Goal: Information Seeking & Learning: Learn about a topic

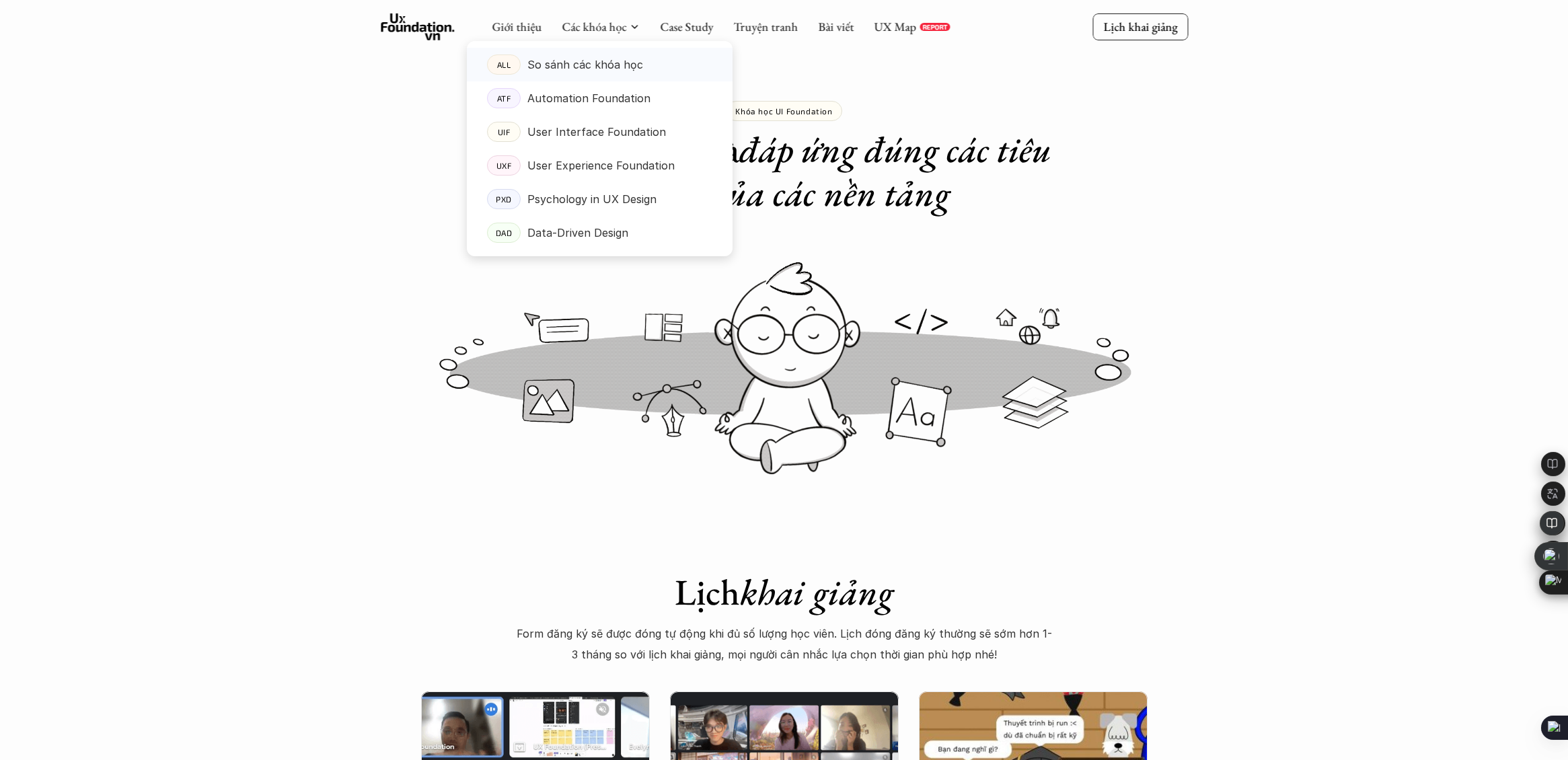
click at [582, 64] on p "So sánh các khóa học" at bounding box center [585, 65] width 116 height 20
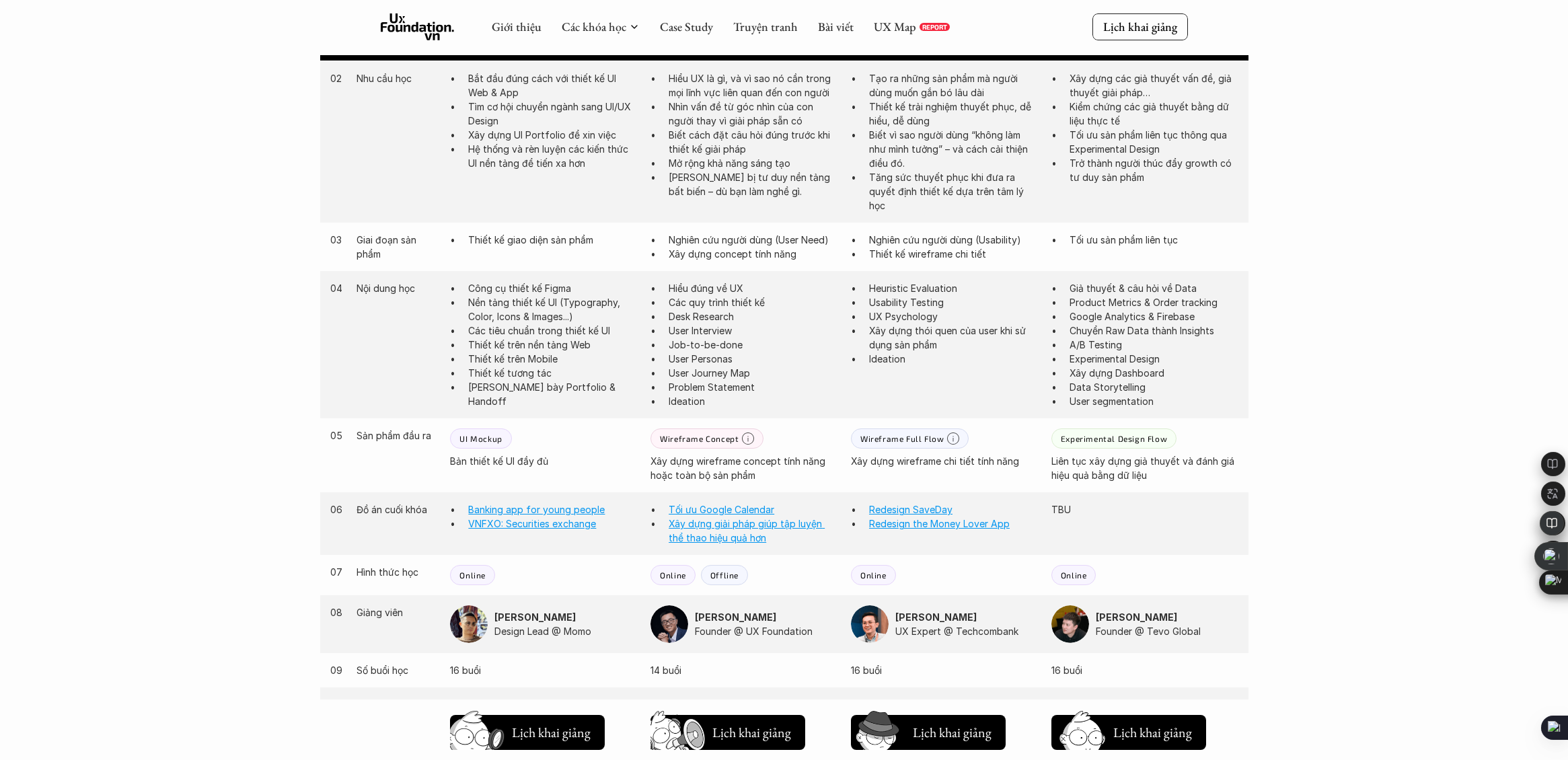
scroll to position [909, 0]
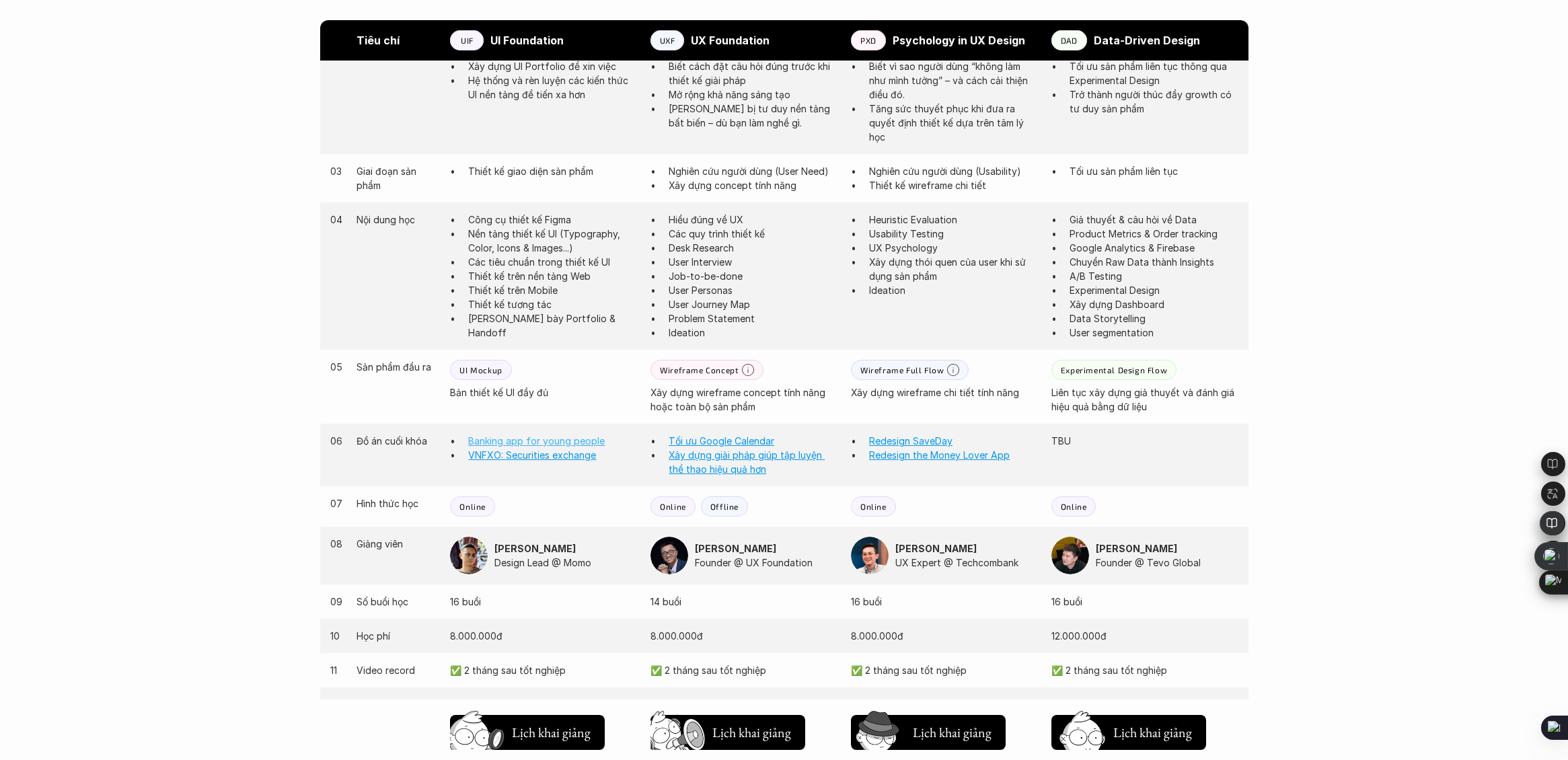
click at [554, 444] on link "Banking app for young people" at bounding box center [536, 441] width 137 height 12
click at [526, 455] on link "VNFXO: Securities exchange" at bounding box center [532, 455] width 128 height 12
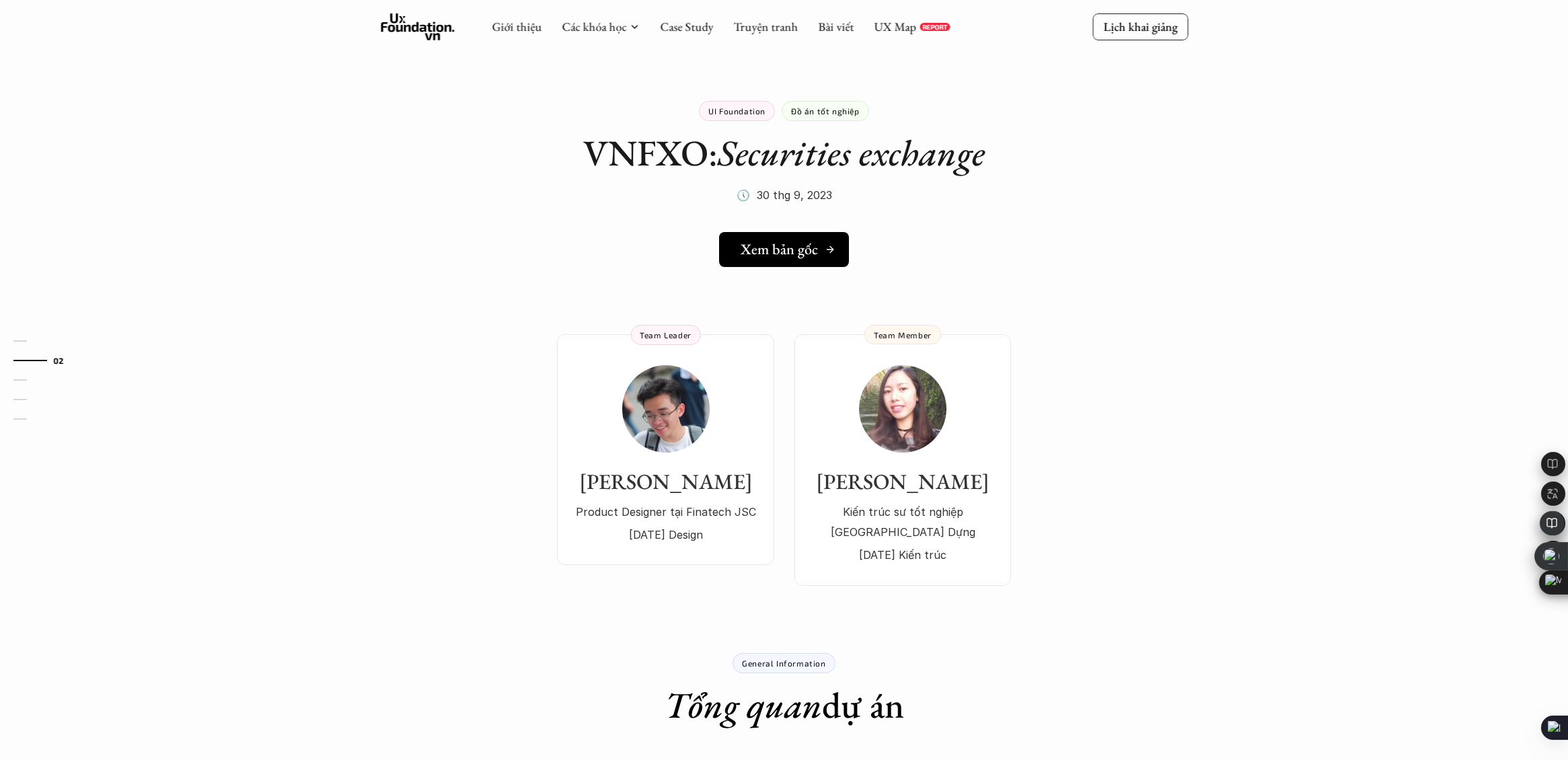
click at [789, 255] on h5 "Xem bản gốc" at bounding box center [779, 249] width 77 height 17
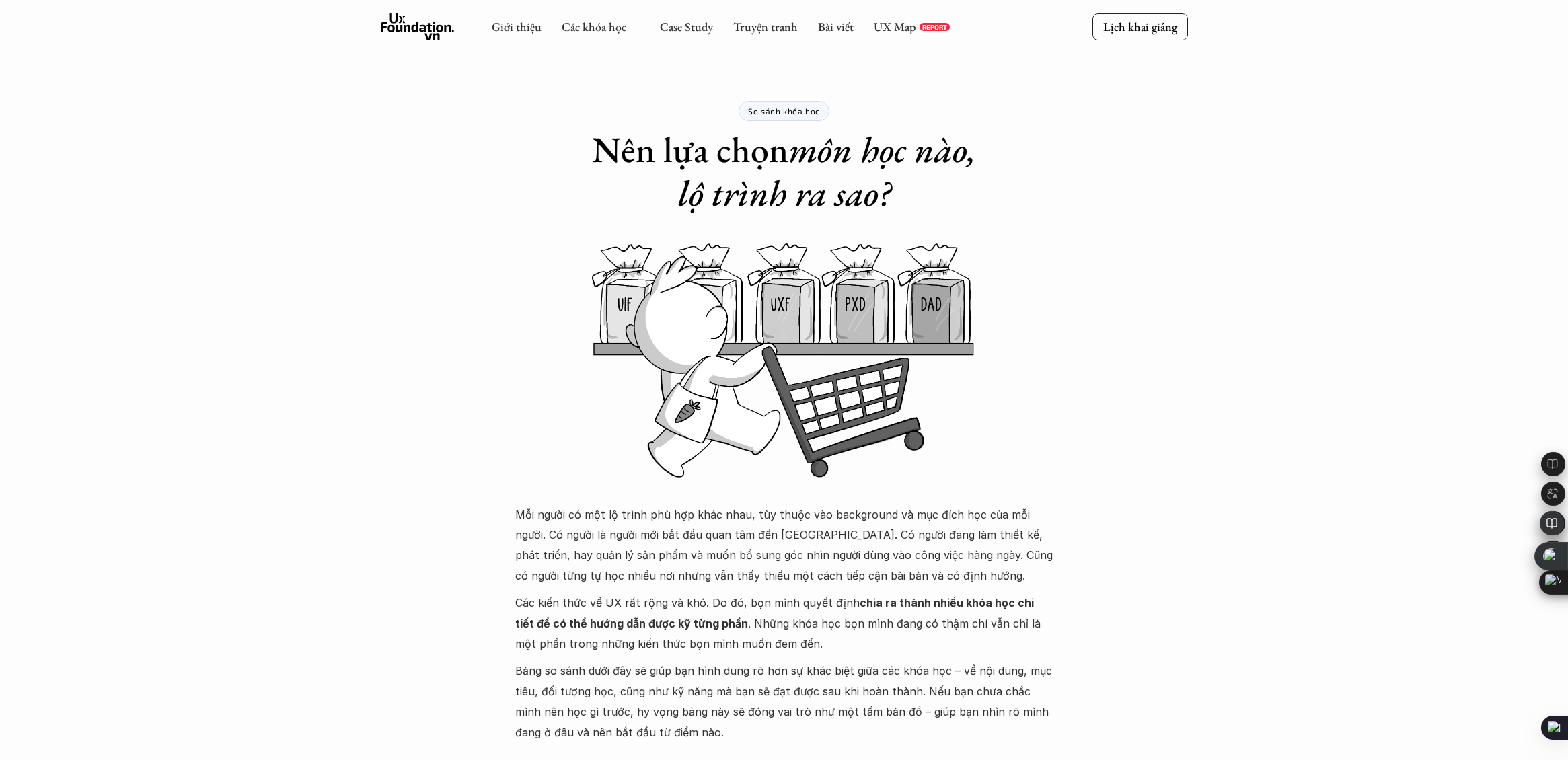
scroll to position [909, 0]
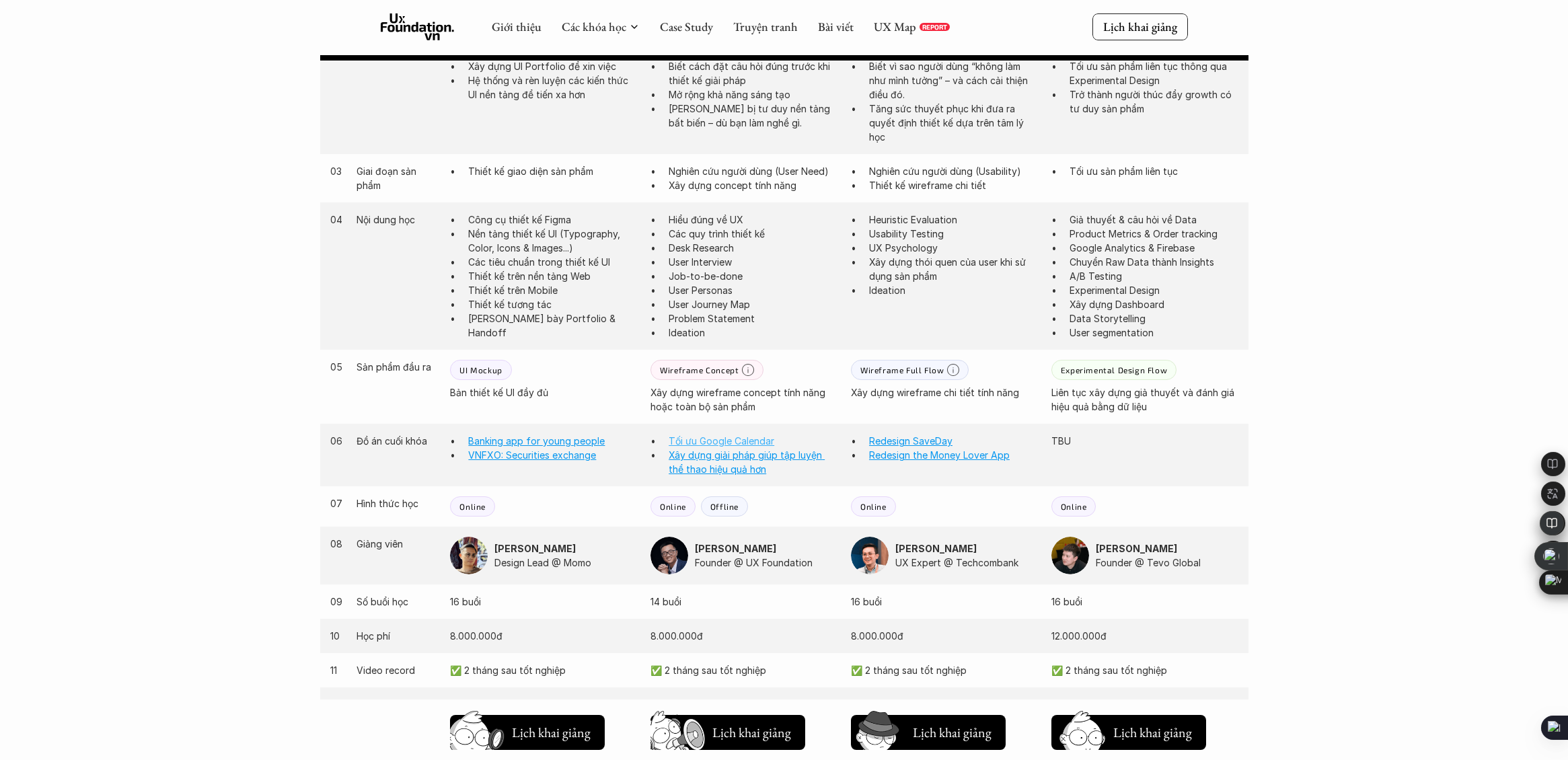
click at [729, 441] on link "Tối ưu Google Calendar" at bounding box center [721, 441] width 105 height 12
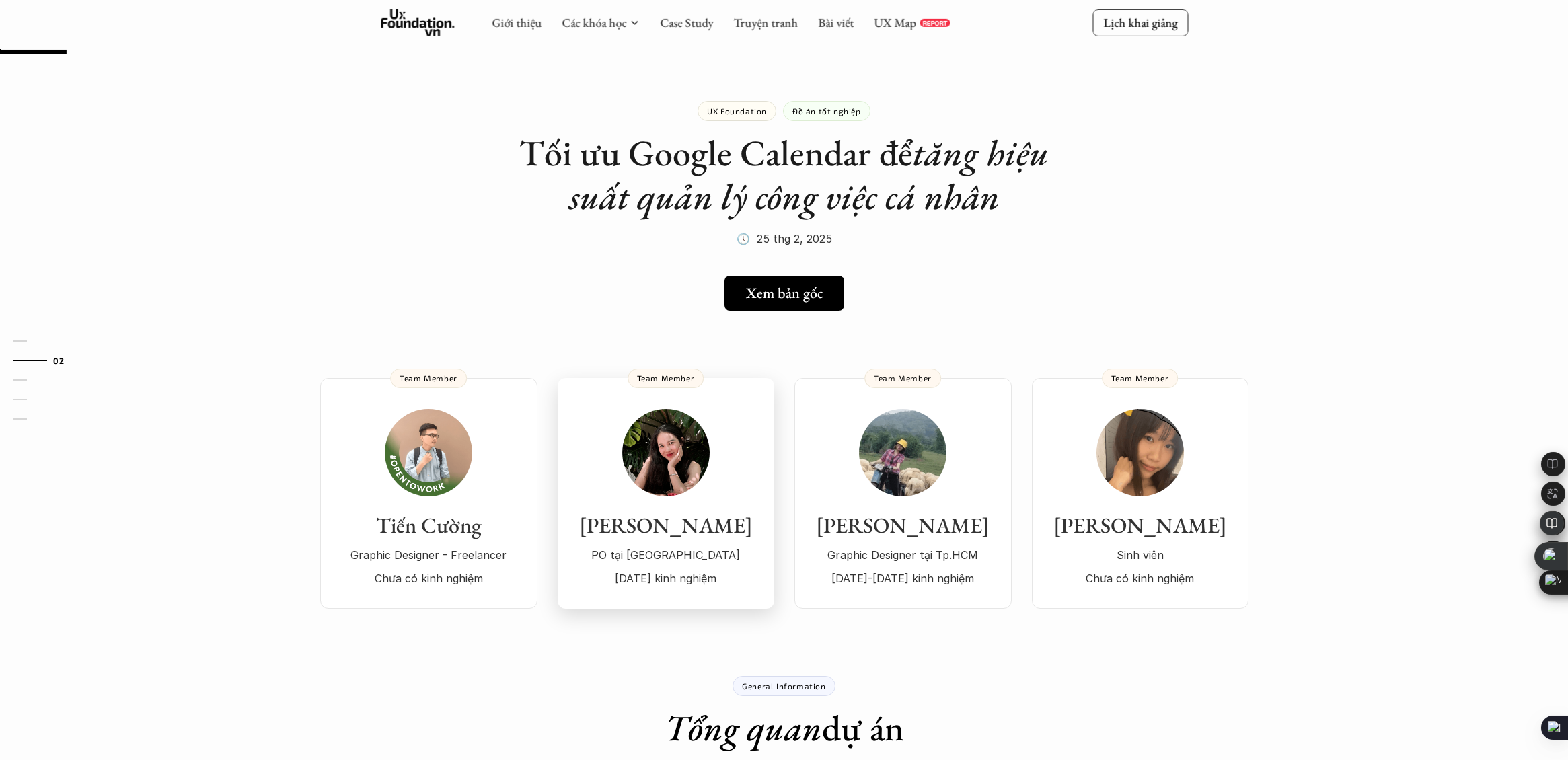
scroll to position [127, 0]
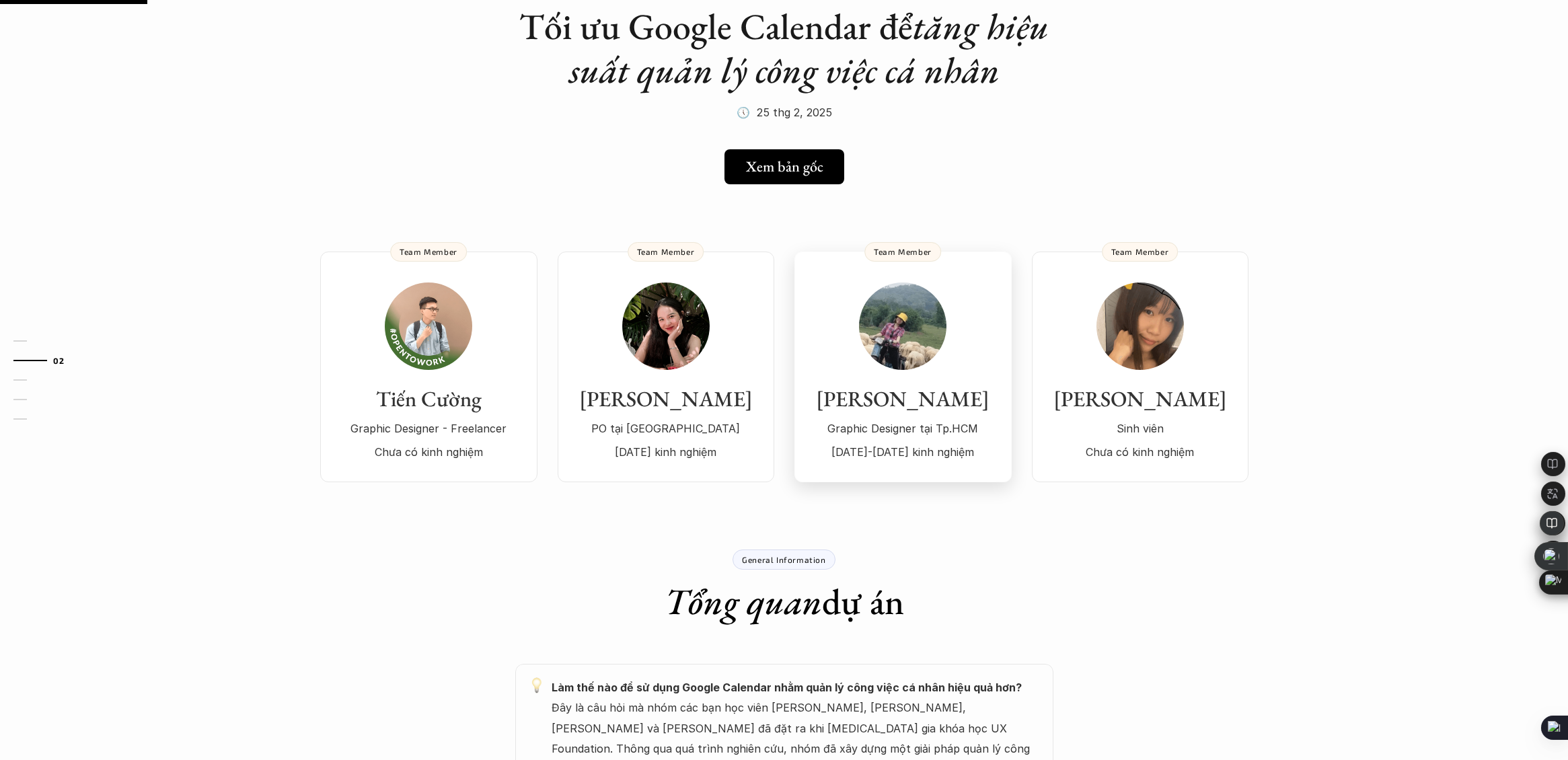
click at [885, 338] on img at bounding box center [903, 326] width 87 height 87
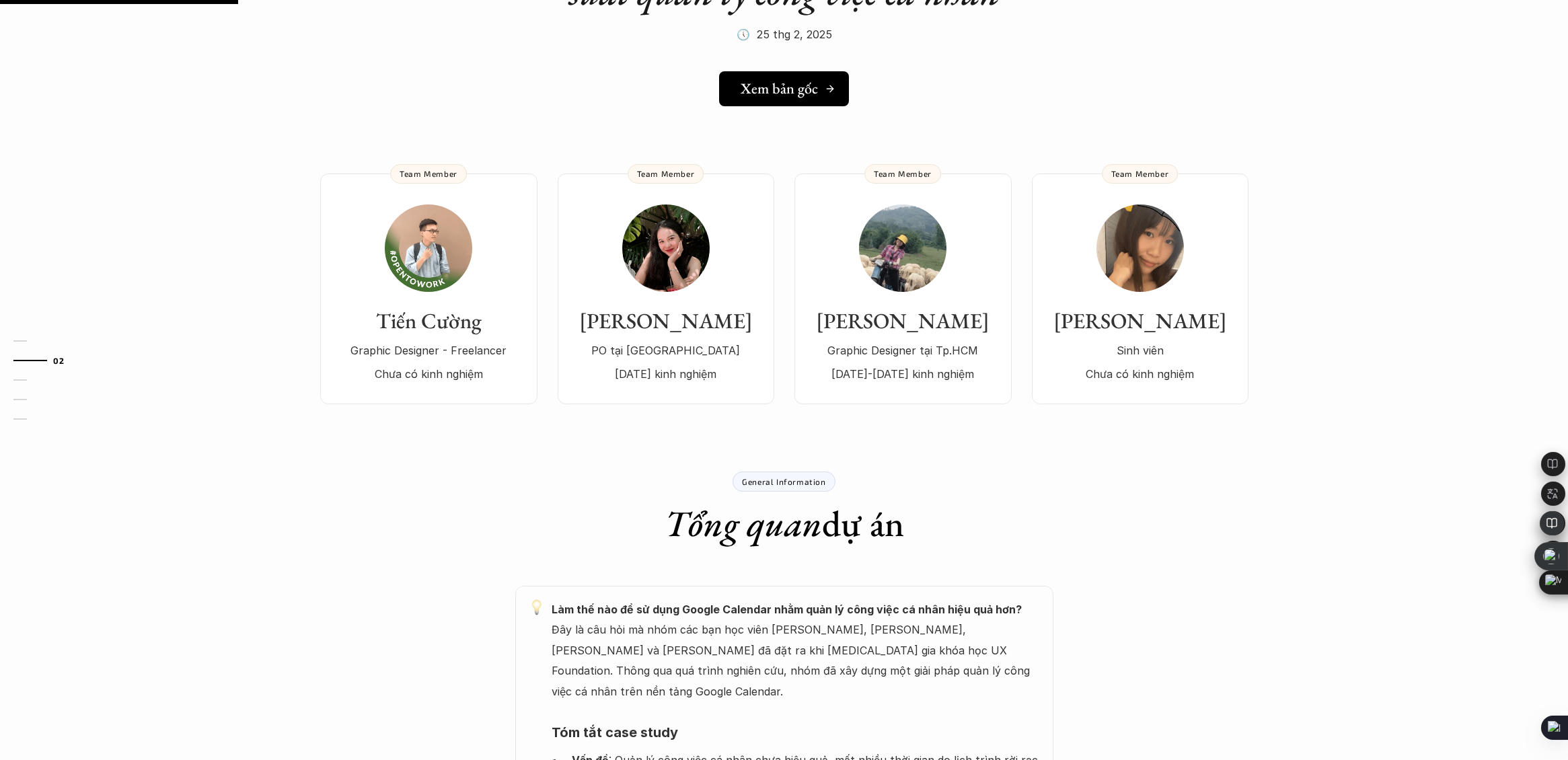
click at [773, 91] on h5 "Xem bản gốc" at bounding box center [779, 88] width 77 height 17
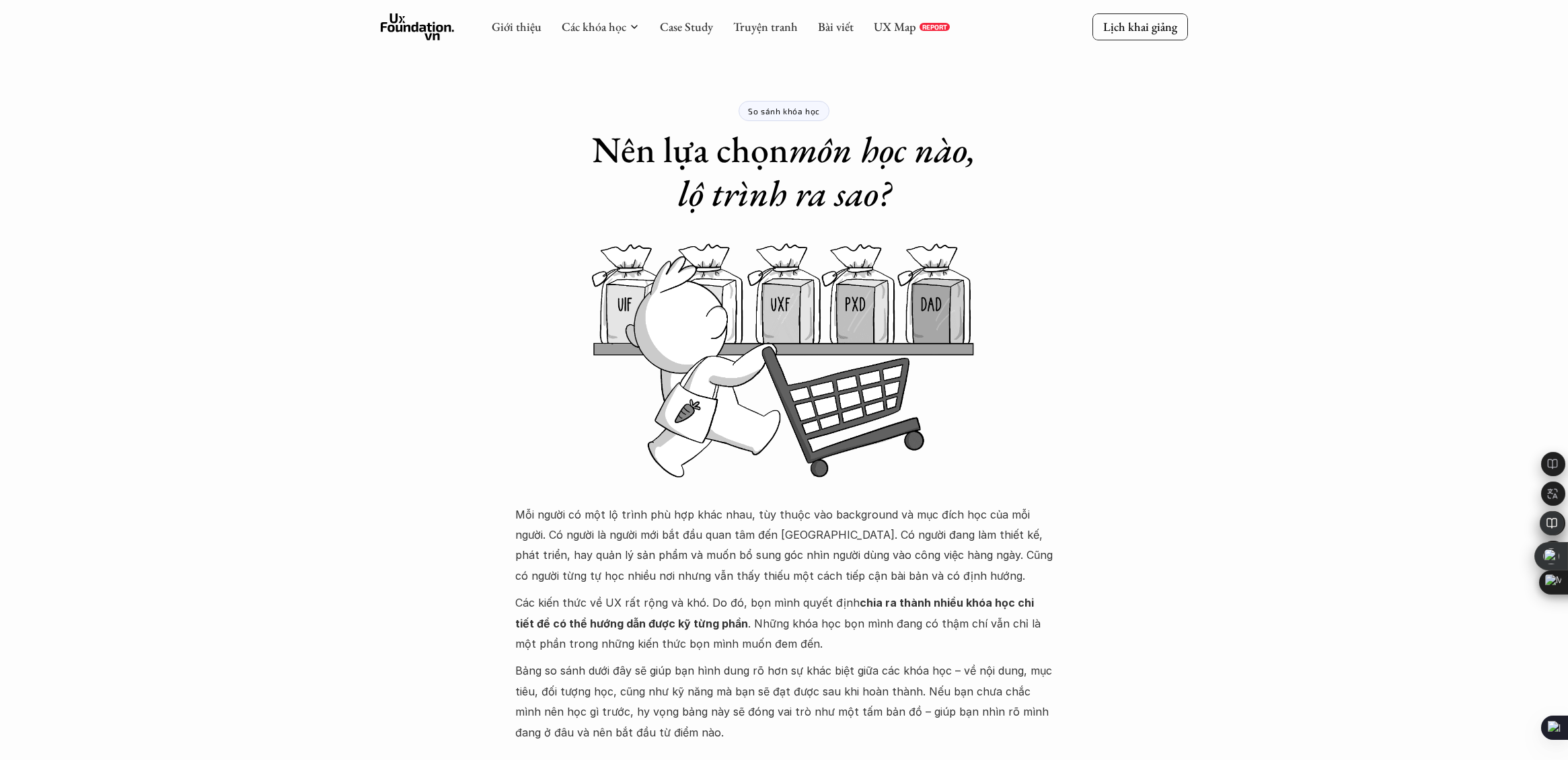
scroll to position [909, 0]
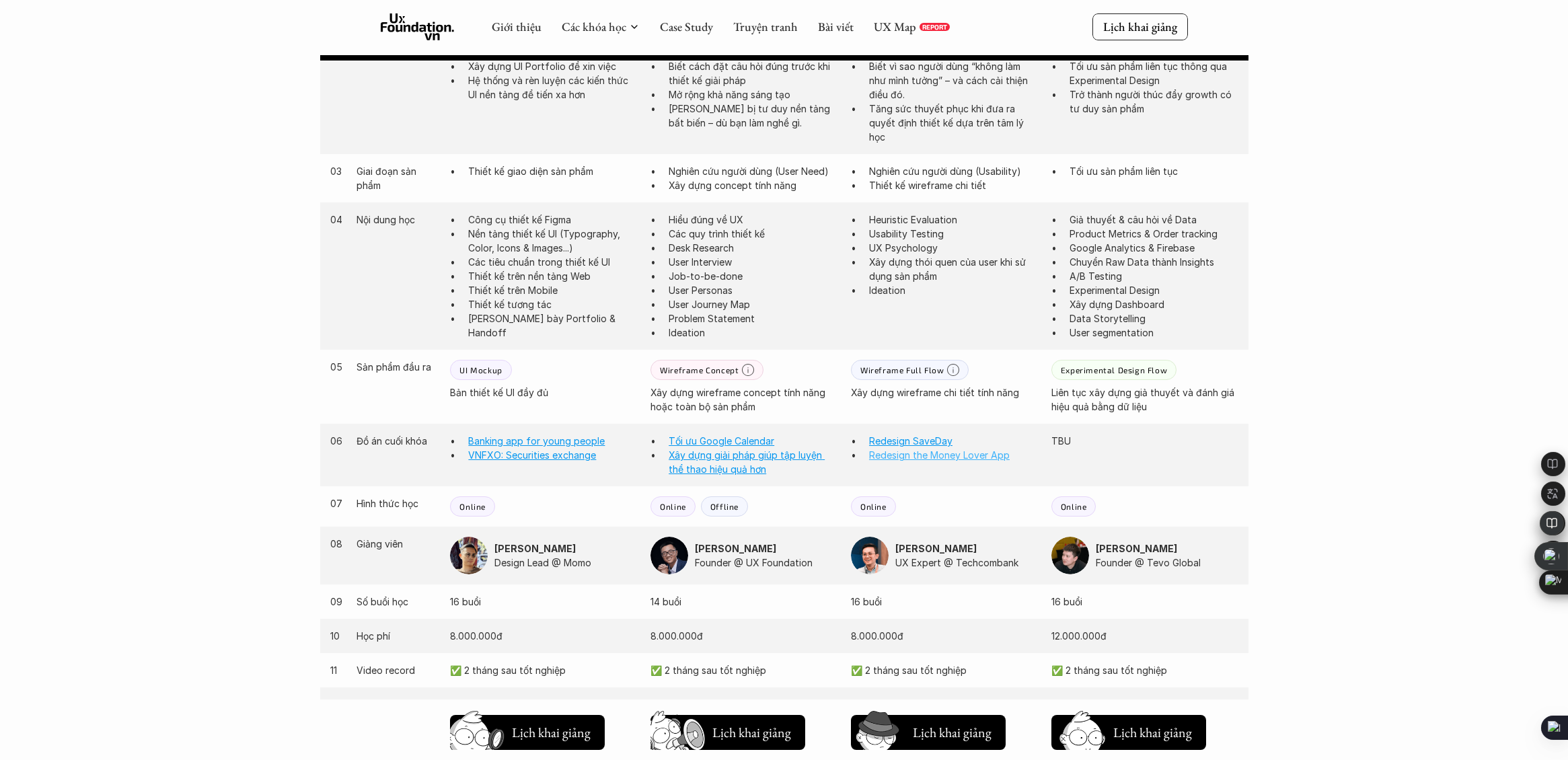
click at [927, 458] on link "Redesign the Money Lover App" at bounding box center [939, 455] width 141 height 12
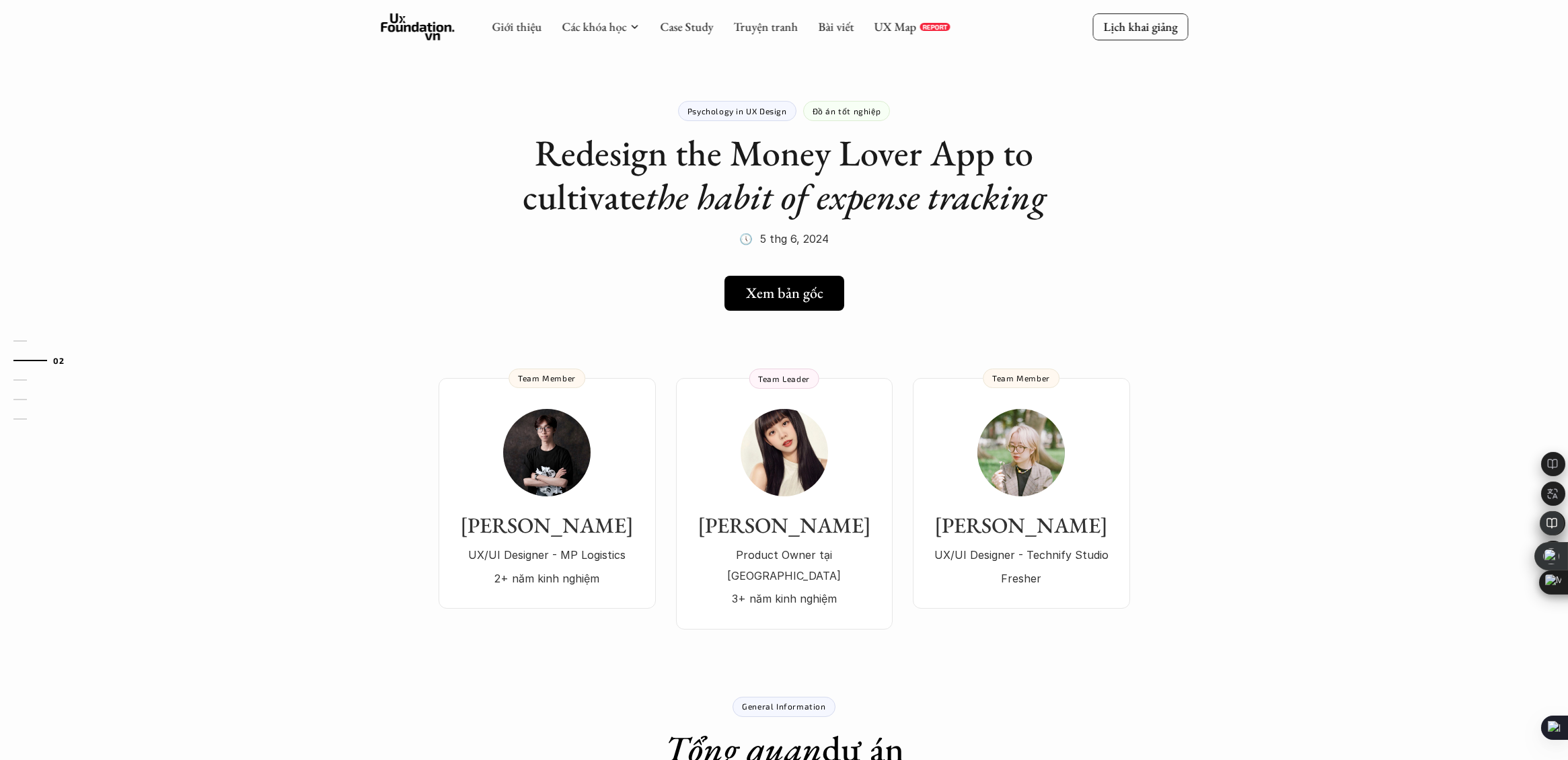
scroll to position [146, 0]
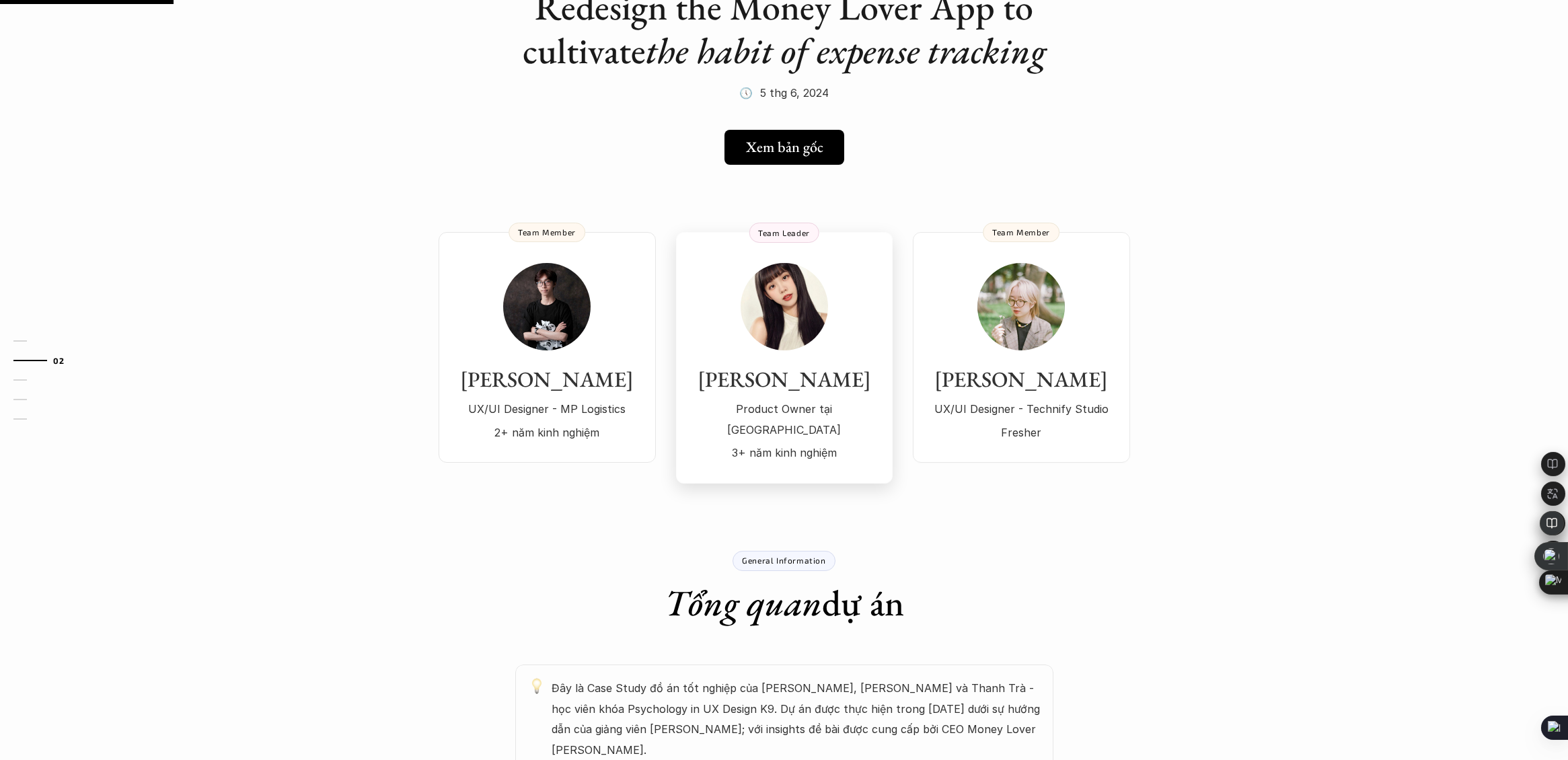
click at [788, 289] on img at bounding box center [784, 307] width 87 height 87
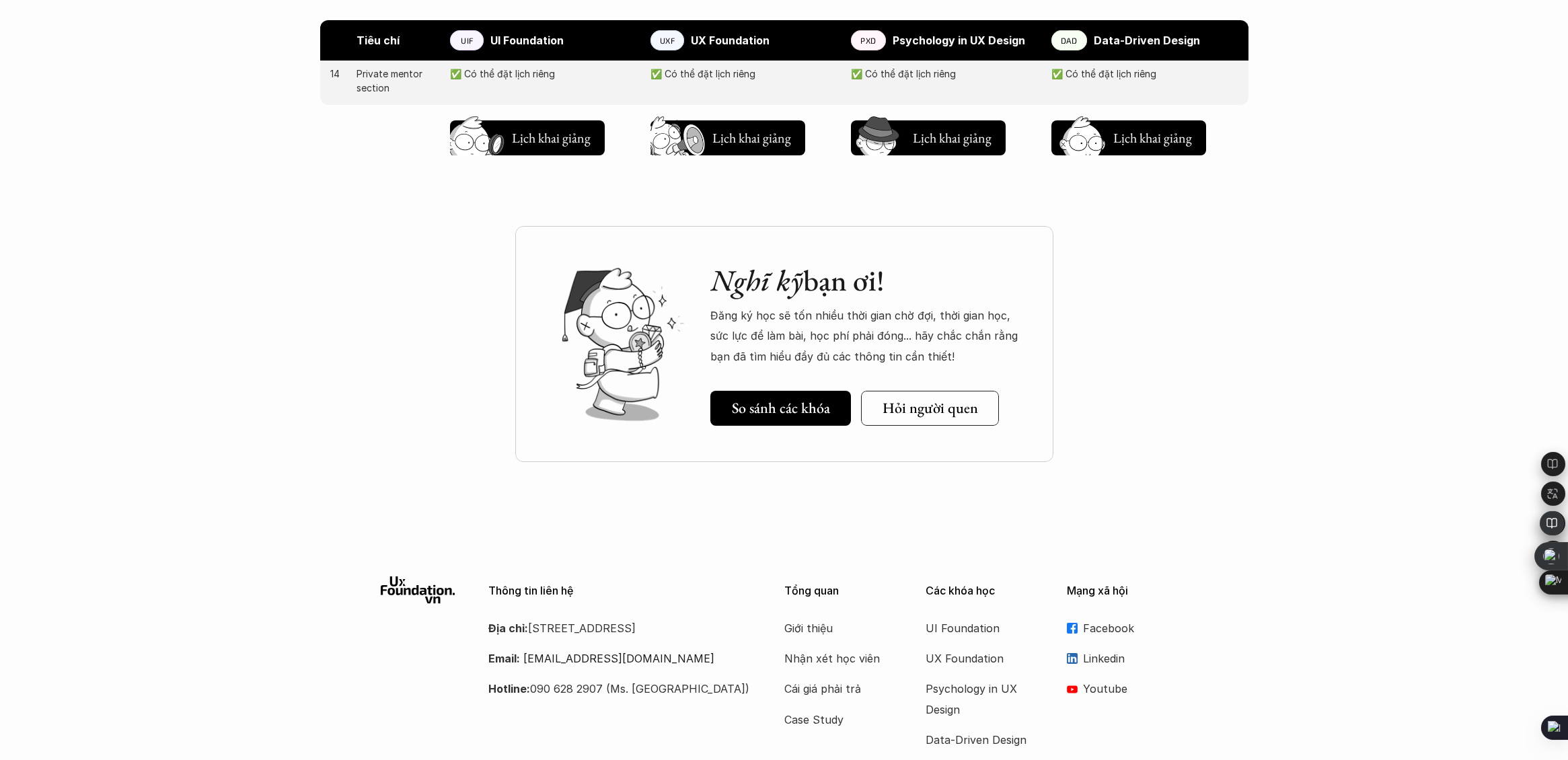
scroll to position [1709, 0]
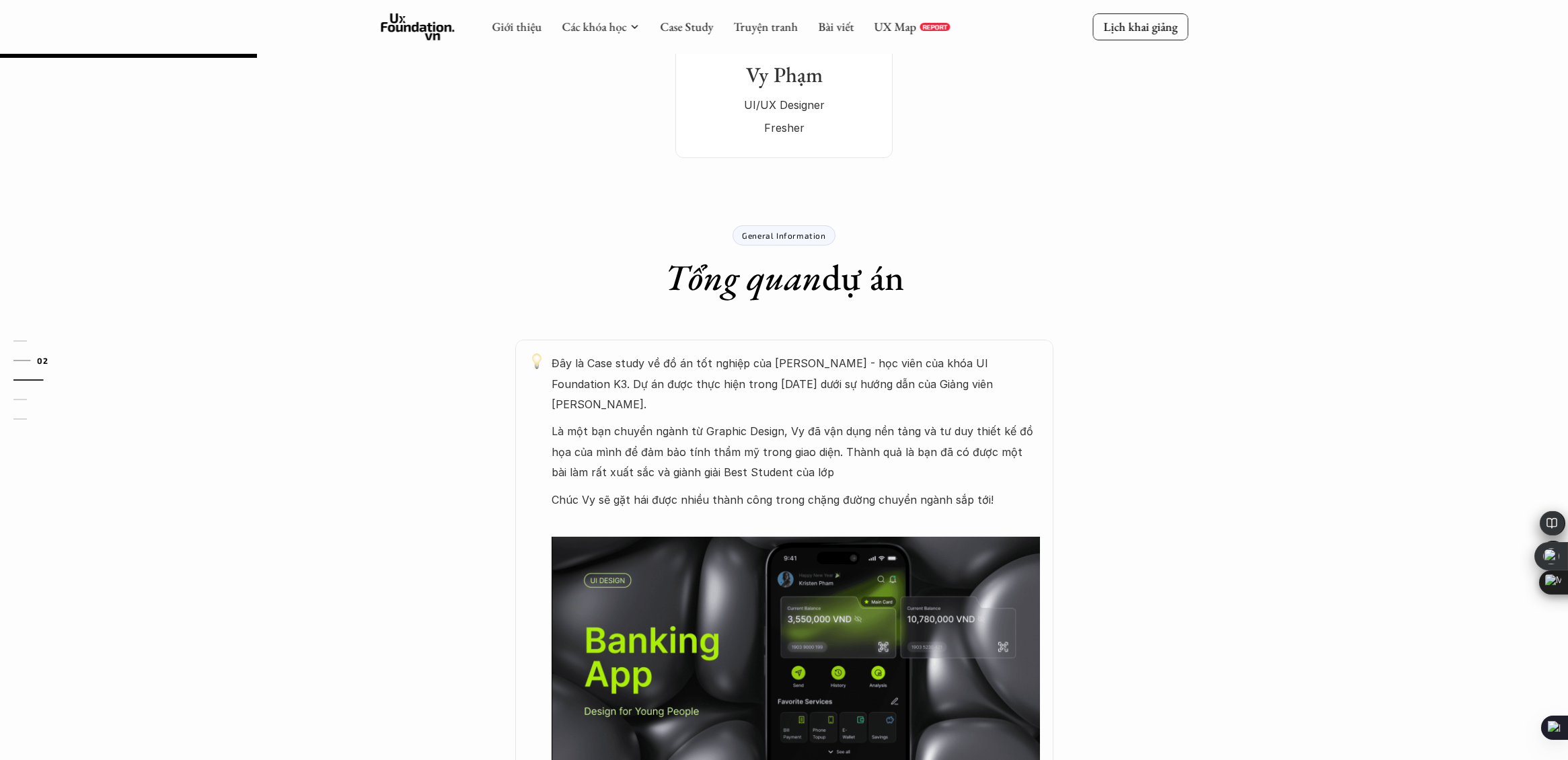
scroll to position [122, 0]
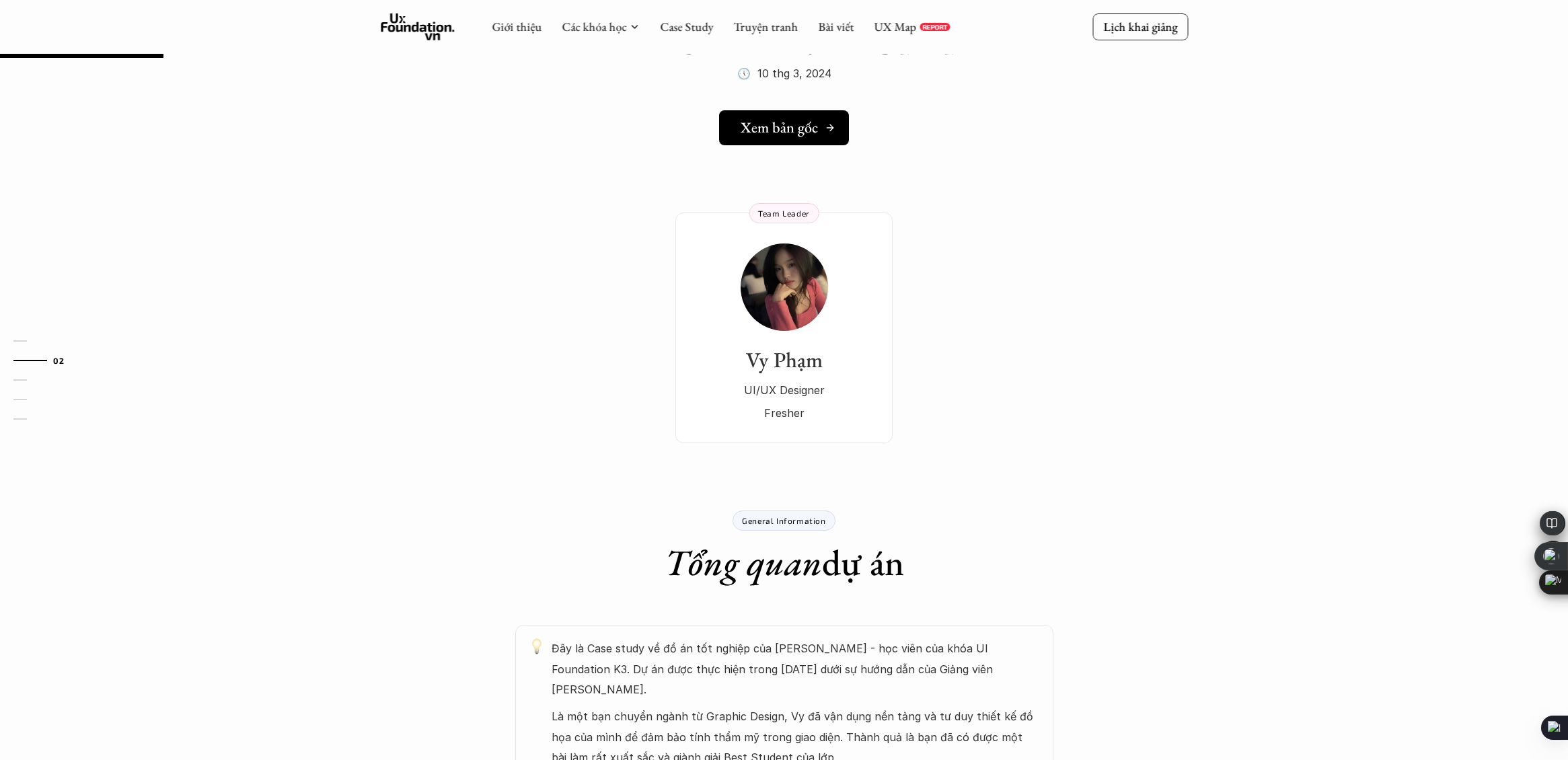
click at [789, 131] on h5 "Xem bản gốc" at bounding box center [779, 127] width 77 height 17
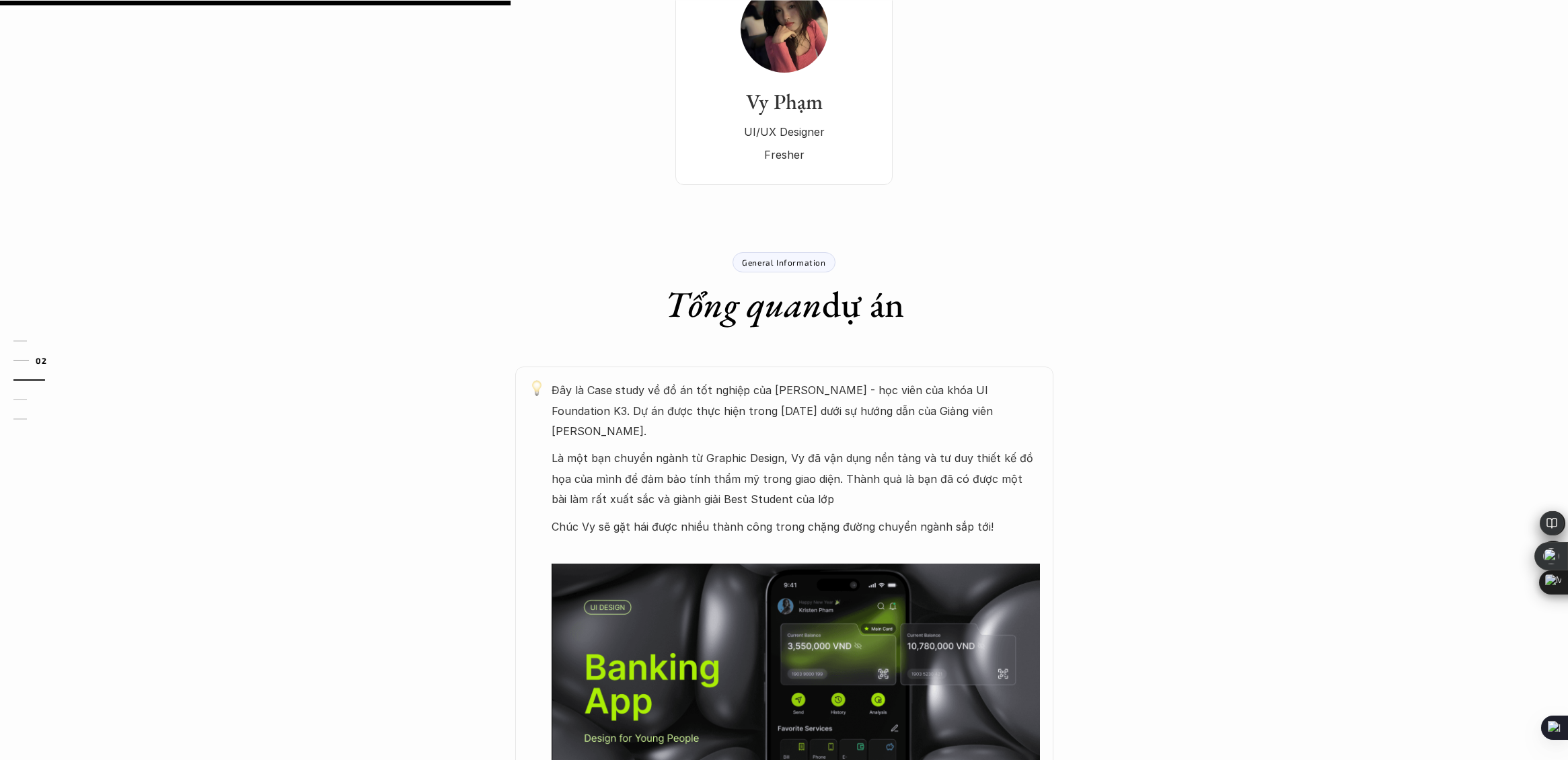
scroll to position [49, 0]
